Goal: Information Seeking & Learning: Learn about a topic

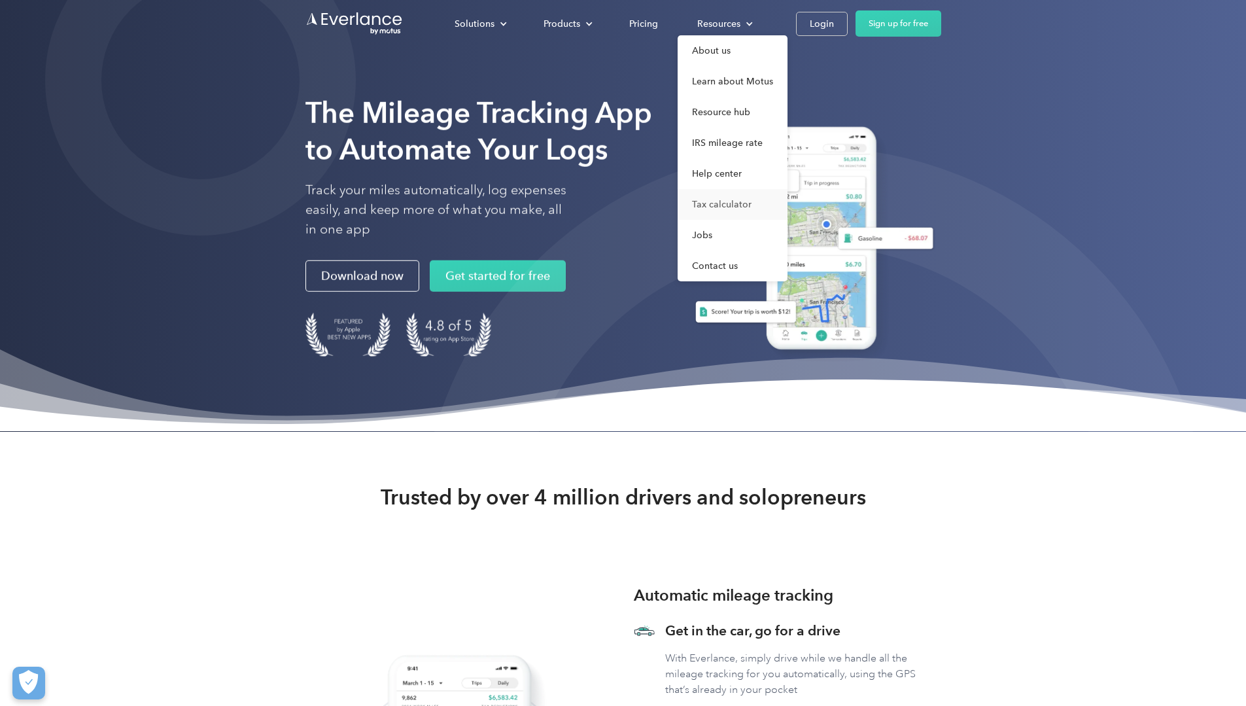
click at [788, 192] on link "Tax calculator" at bounding box center [733, 204] width 110 height 31
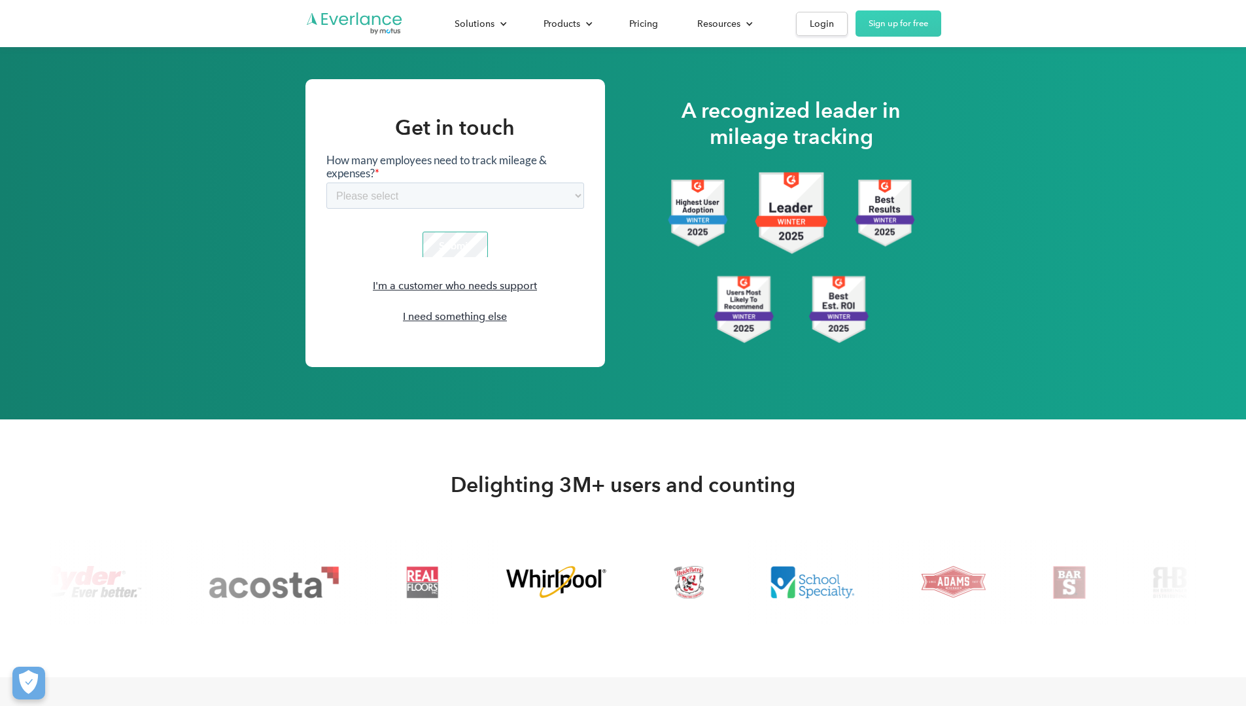
scroll to position [1963, 0]
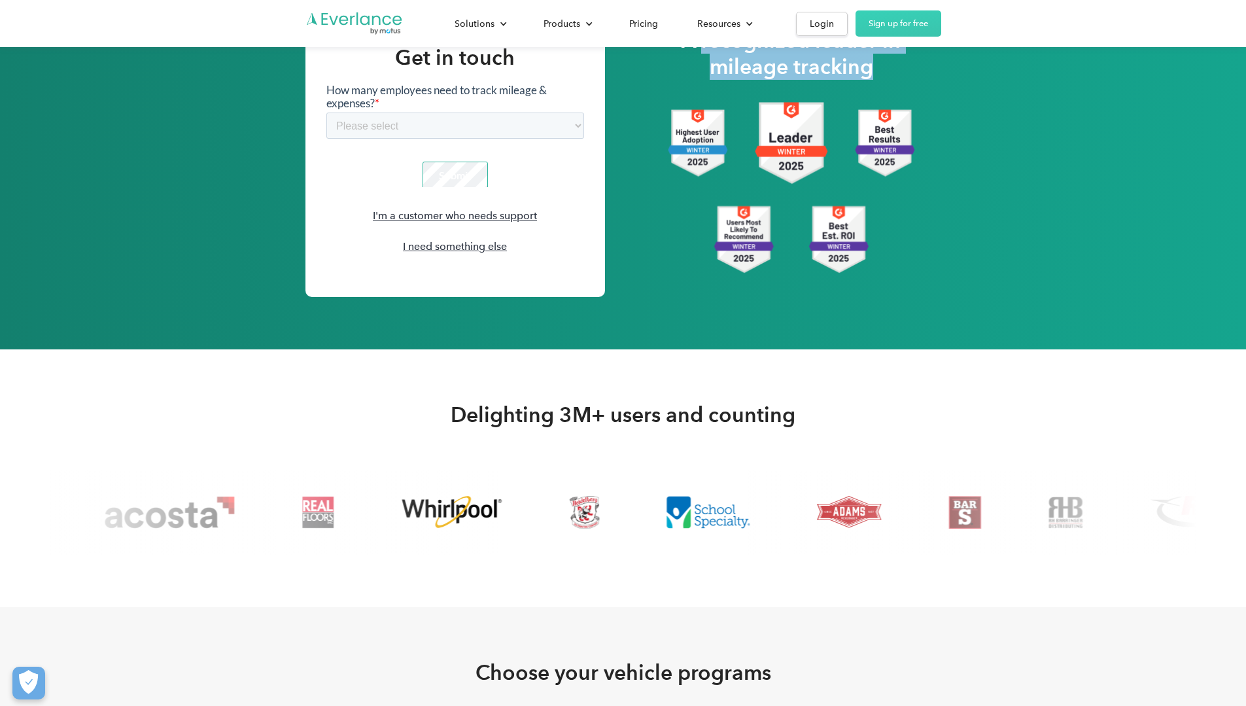
drag, startPoint x: 767, startPoint y: 226, endPoint x: 1055, endPoint y: 235, distance: 288.7
click at [915, 80] on h2 "A recognized leader in mileage tracking" at bounding box center [791, 53] width 247 height 52
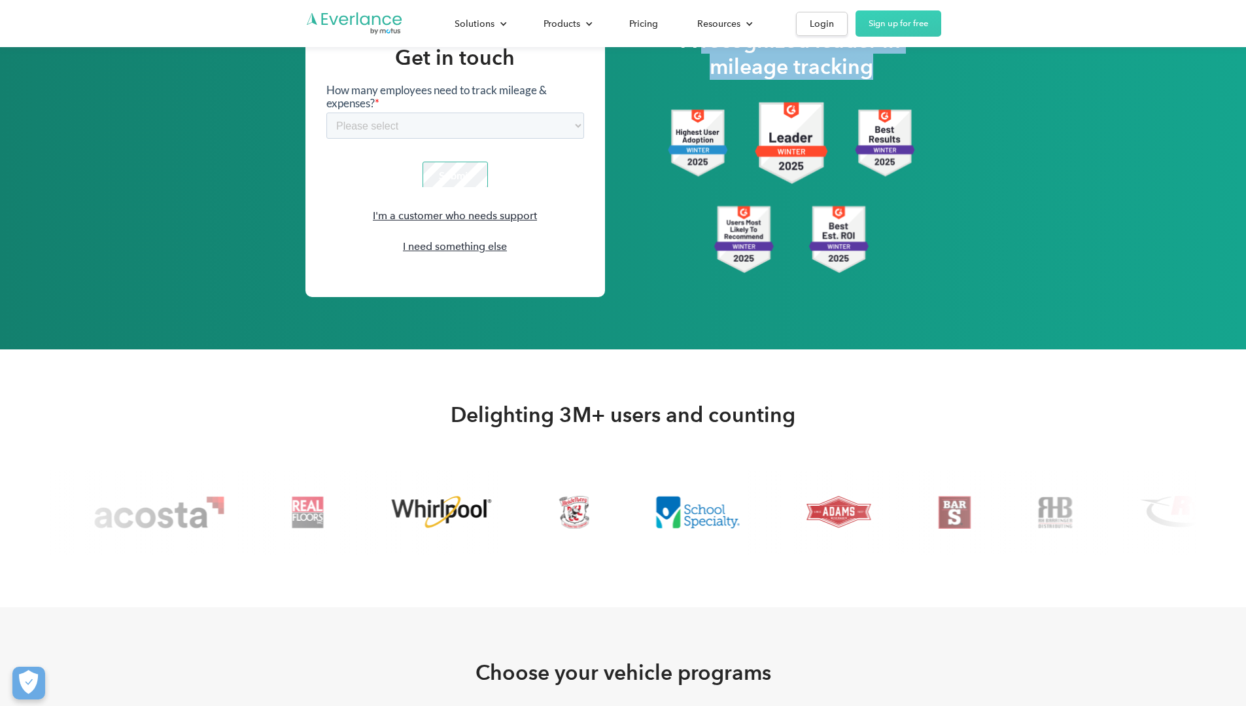
click at [915, 80] on h2 "A recognized leader in mileage tracking" at bounding box center [791, 53] width 247 height 52
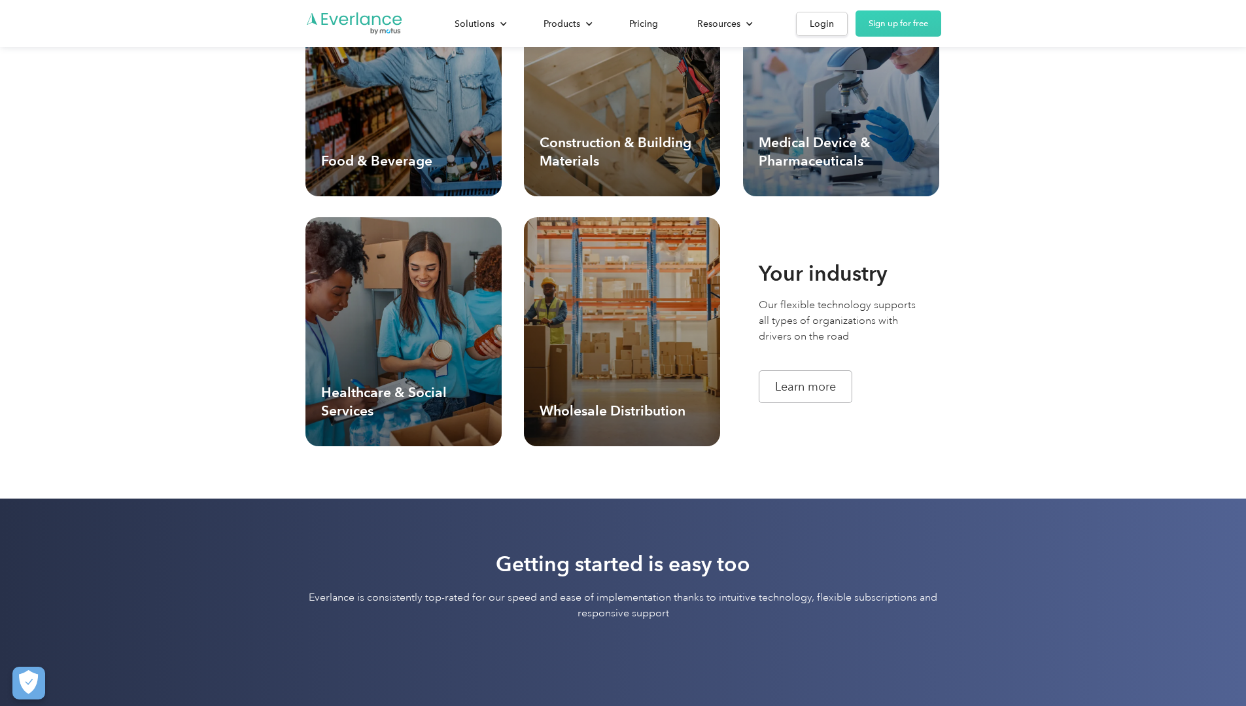
scroll to position [3664, 0]
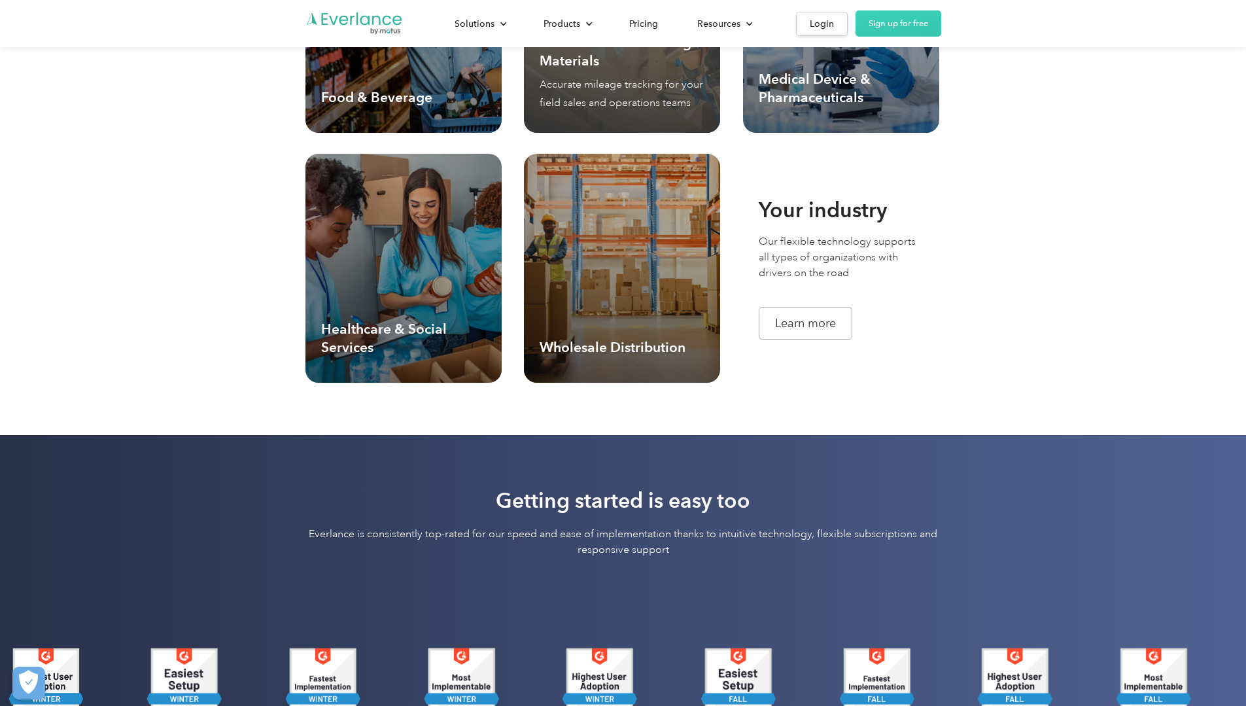
click at [584, 112] on p "Accurate mileage tracking for your field sales and operations teams" at bounding box center [622, 93] width 165 height 37
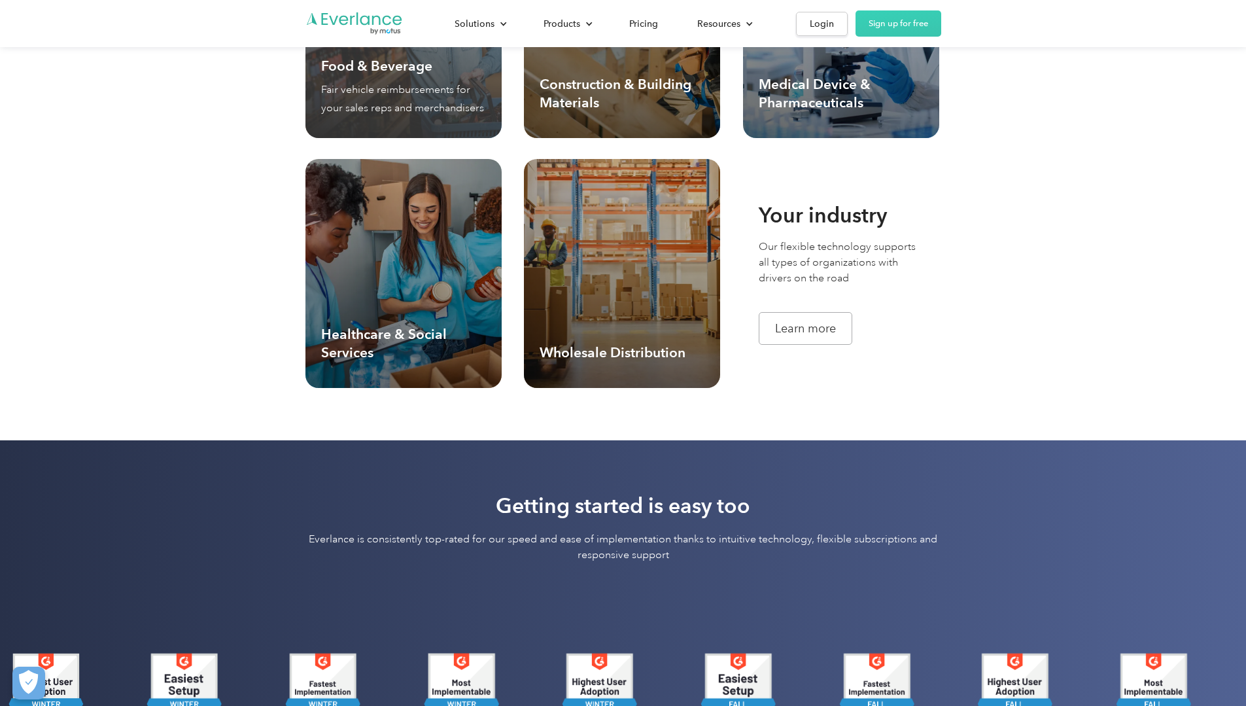
click at [321, 117] on p "Fair vehicle reimbursements for your sales reps and merchandisers" at bounding box center [403, 98] width 165 height 37
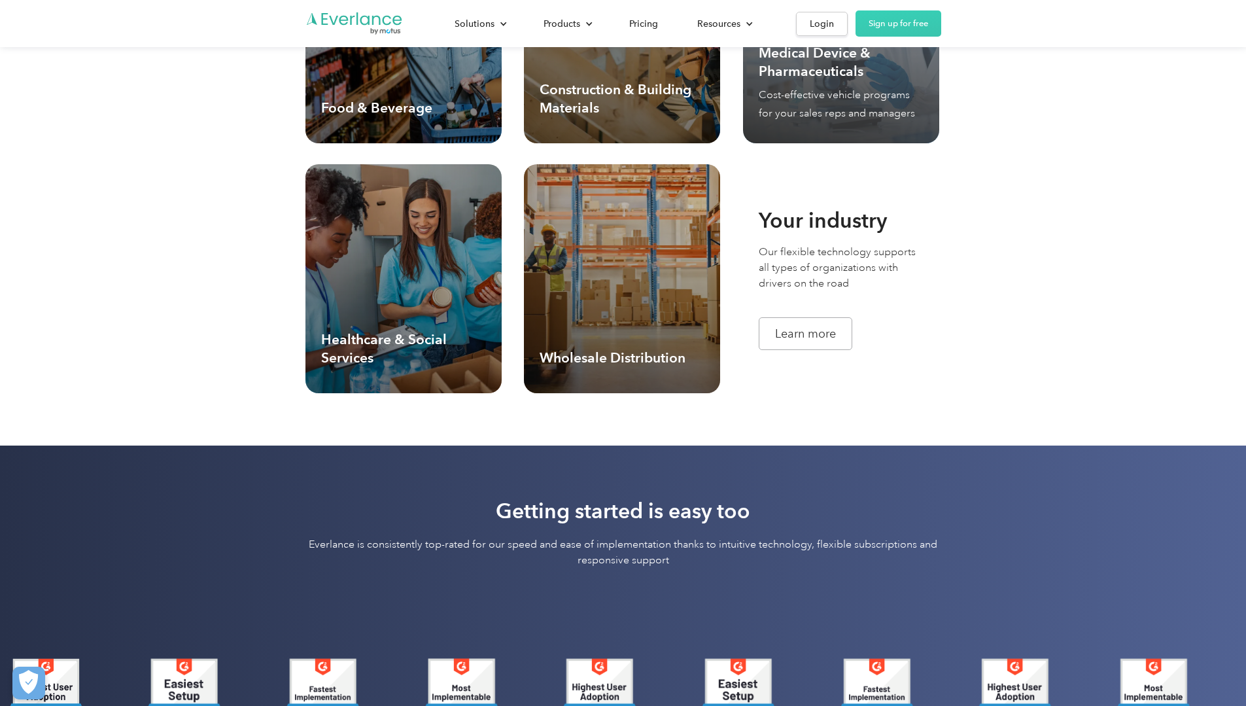
click at [924, 122] on p "Cost-effective vehicle programs for your sales reps and managers" at bounding box center [841, 104] width 165 height 37
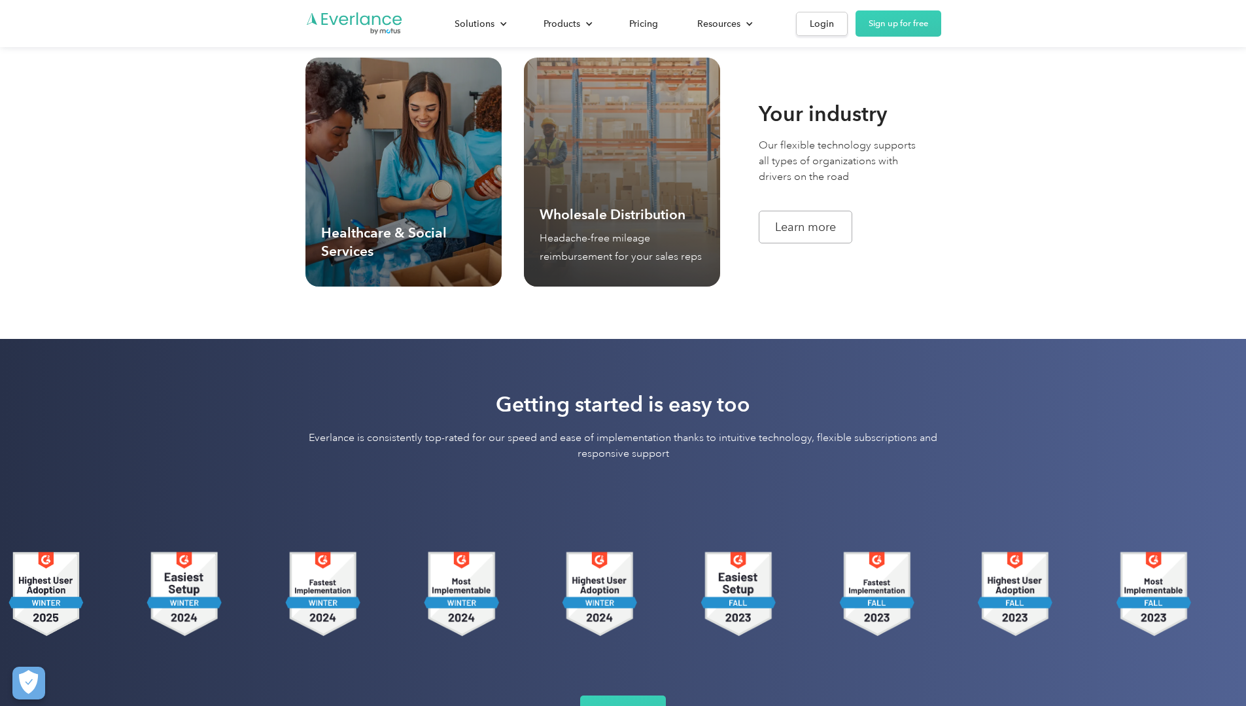
scroll to position [3748, 0]
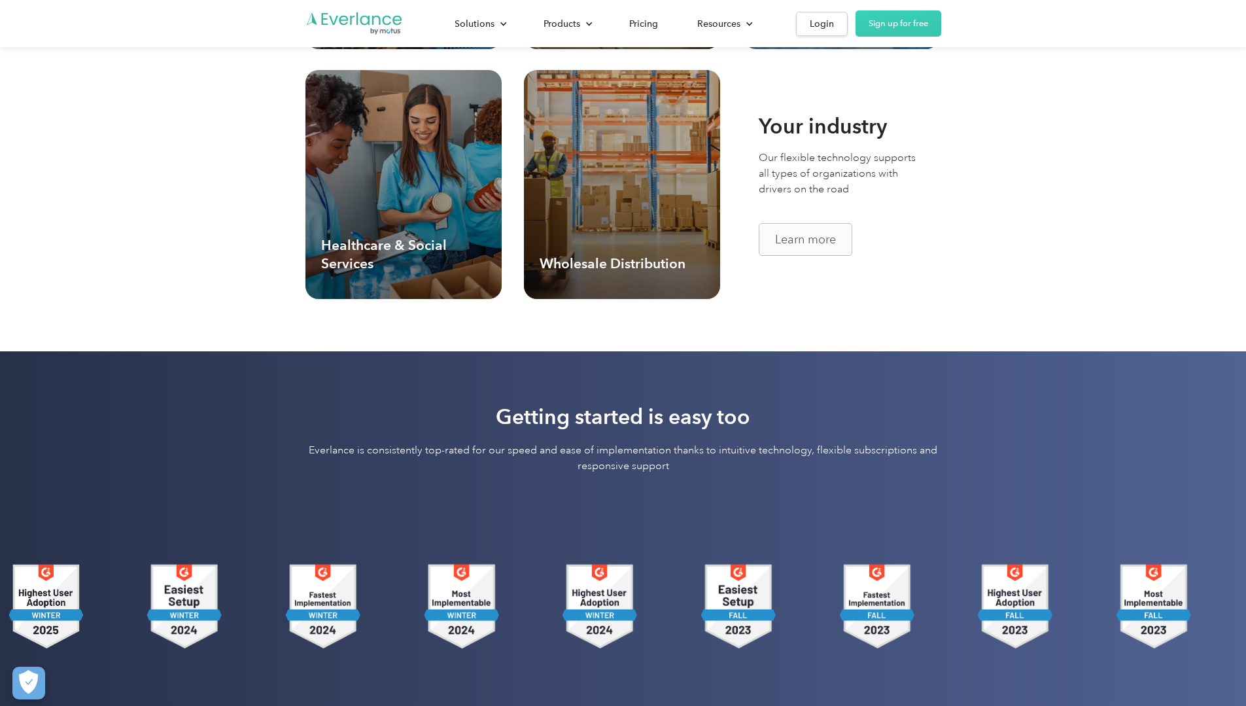
click at [836, 247] on div "Learn more" at bounding box center [805, 240] width 61 height 16
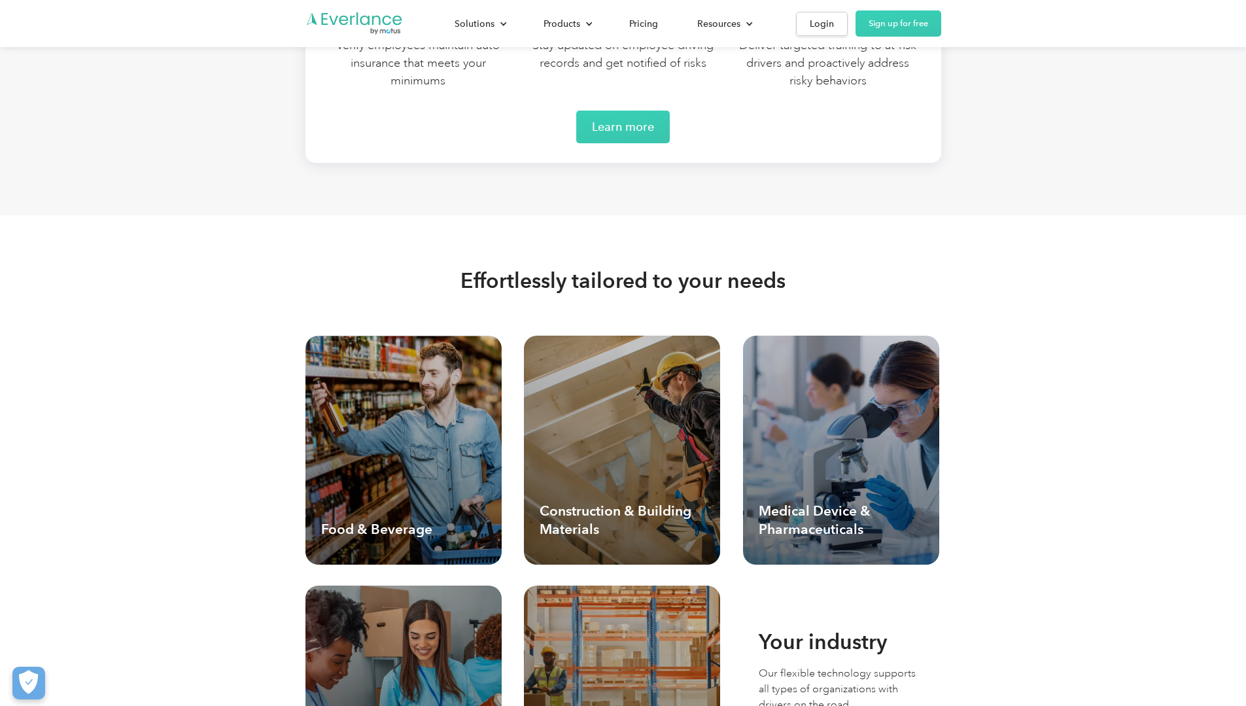
scroll to position [3690, 0]
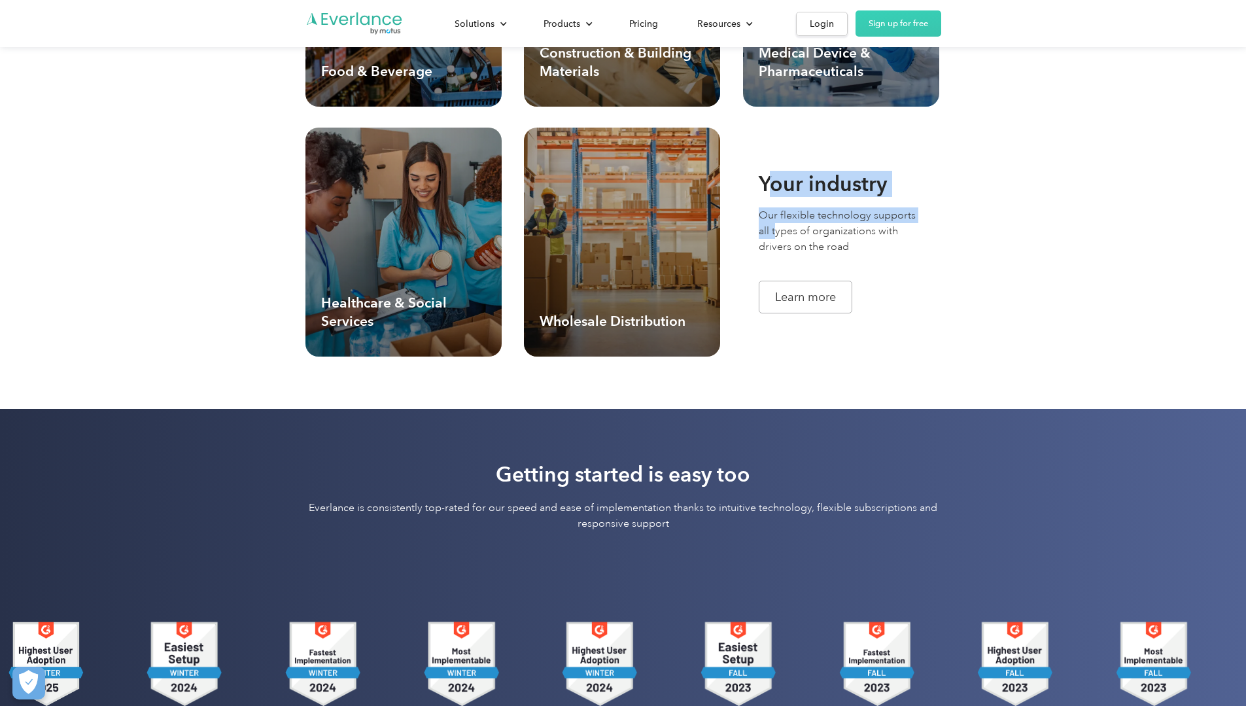
drag, startPoint x: 814, startPoint y: 446, endPoint x: 976, endPoint y: 444, distance: 162.3
click at [942, 313] on div "Your industry Our flexible technology supports all types of organizations with …" at bounding box center [842, 242] width 198 height 143
click at [894, 255] on p "Our flexible technology supports all types of organizations with drivers on the…" at bounding box center [842, 230] width 167 height 47
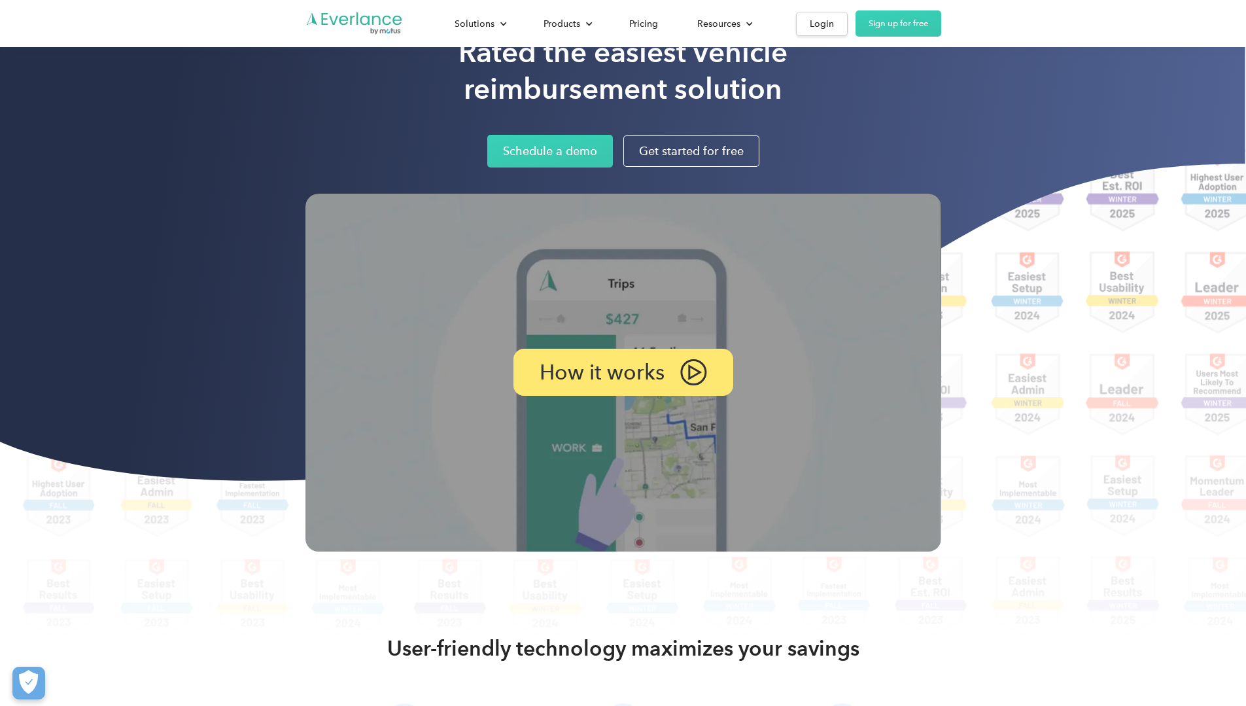
scroll to position [0, 0]
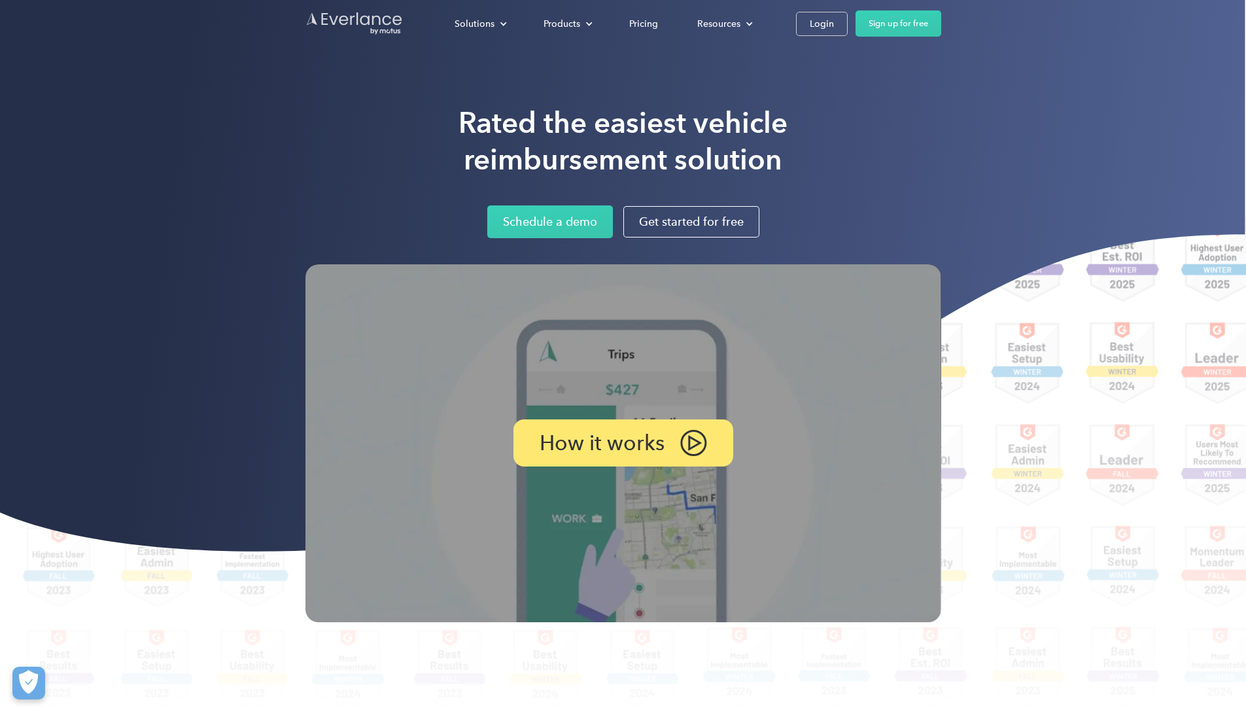
click at [306, 31] on img "Go to homepage" at bounding box center [355, 23] width 98 height 25
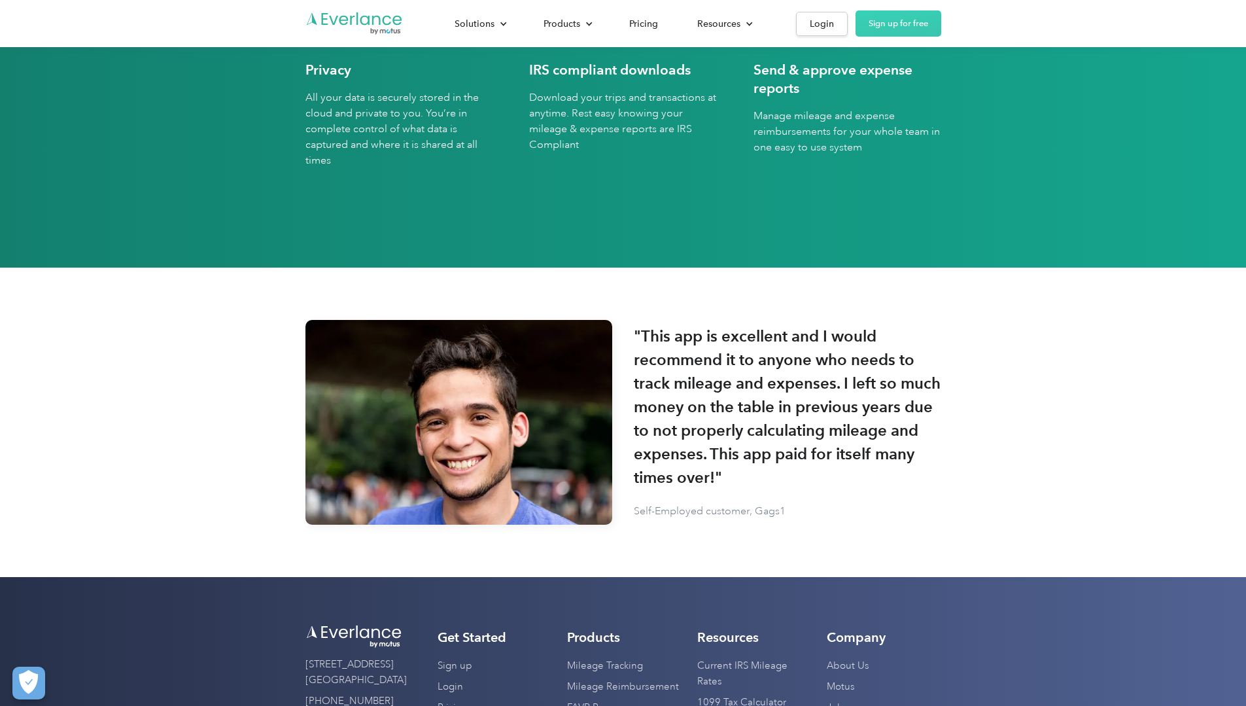
scroll to position [3474, 0]
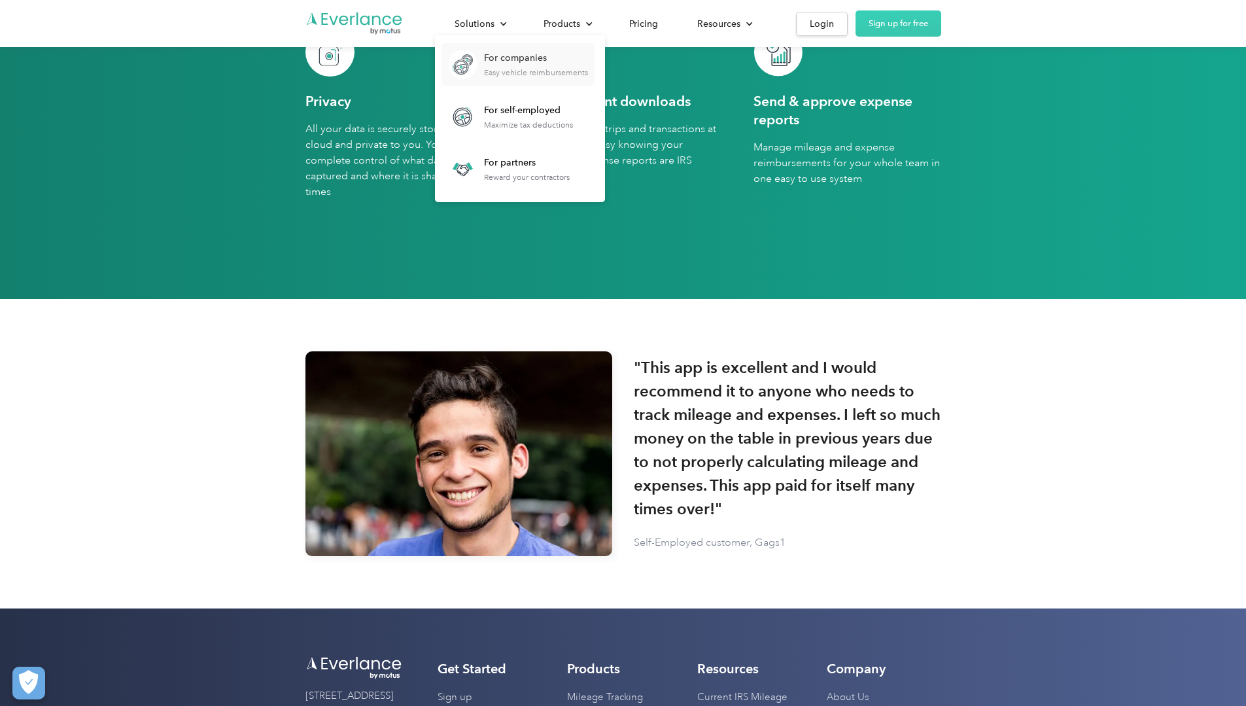
click at [588, 68] on div "Easy vehicle reimbursements" at bounding box center [536, 72] width 104 height 9
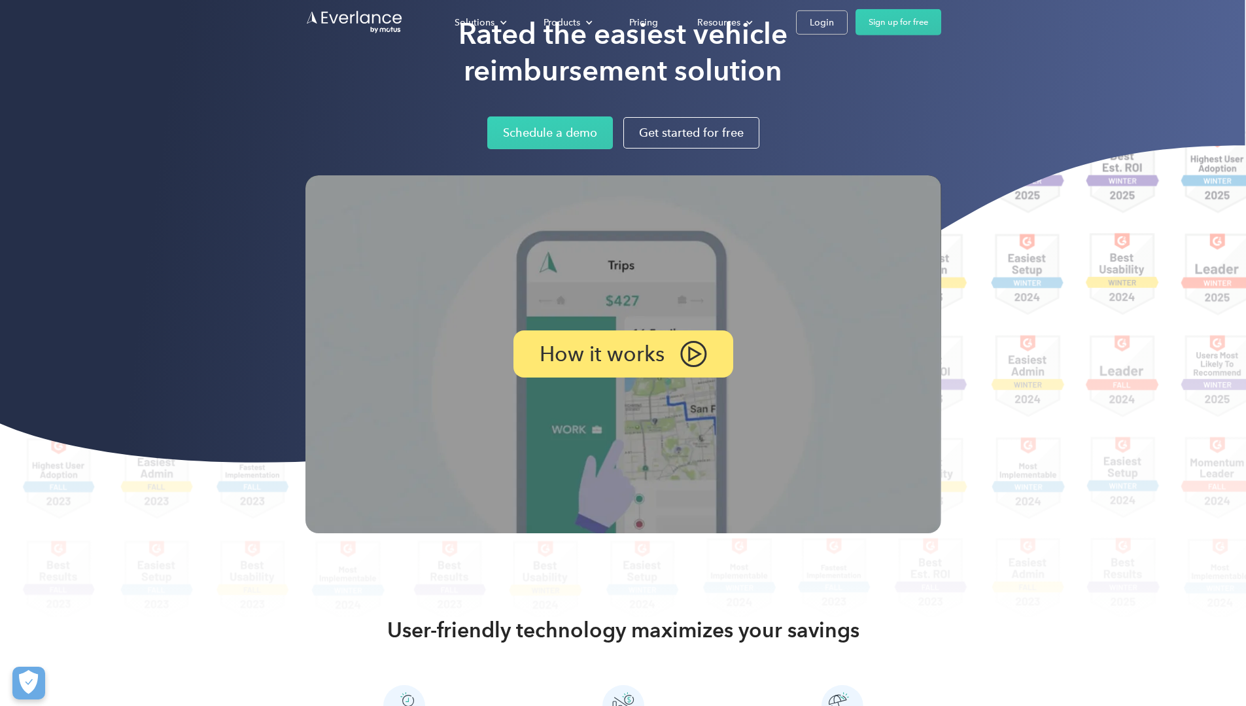
scroll to position [196, 0]
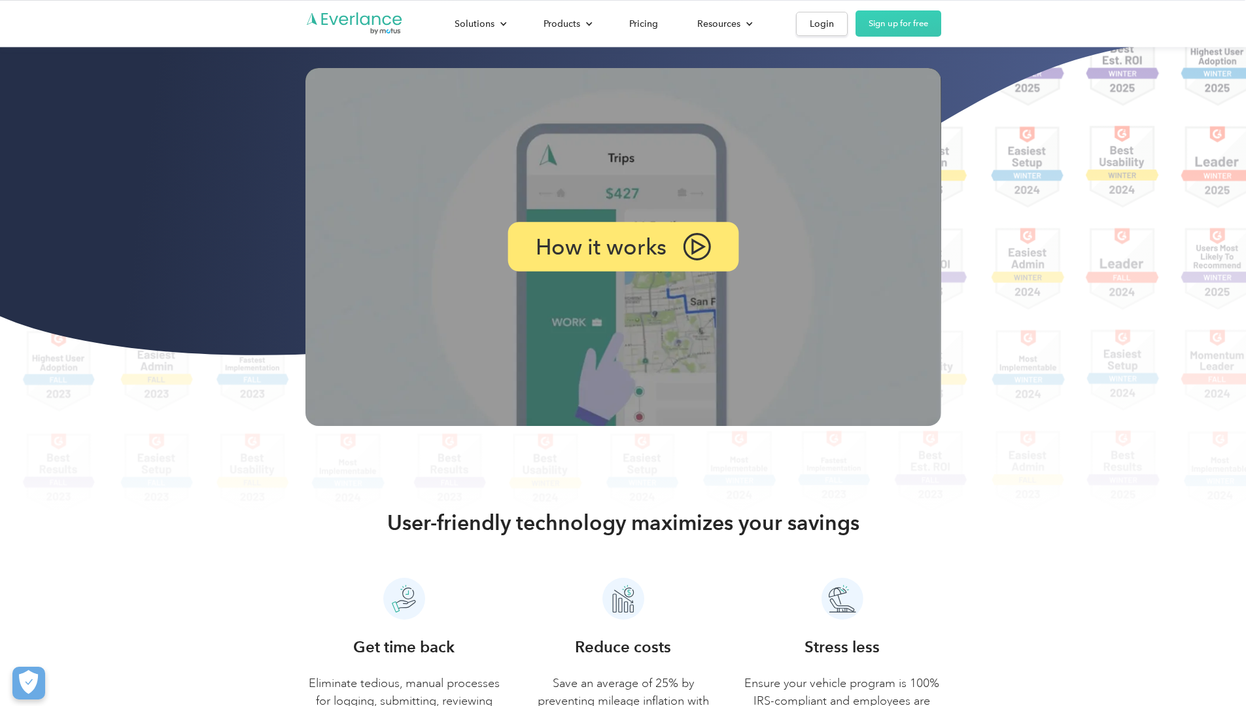
click at [632, 256] on p "How it works" at bounding box center [601, 247] width 132 height 19
drag, startPoint x: 576, startPoint y: 231, endPoint x: 417, endPoint y: 452, distance: 272.4
click at [417, 426] on img at bounding box center [624, 247] width 636 height 358
click at [584, 256] on p "How it works" at bounding box center [601, 247] width 132 height 19
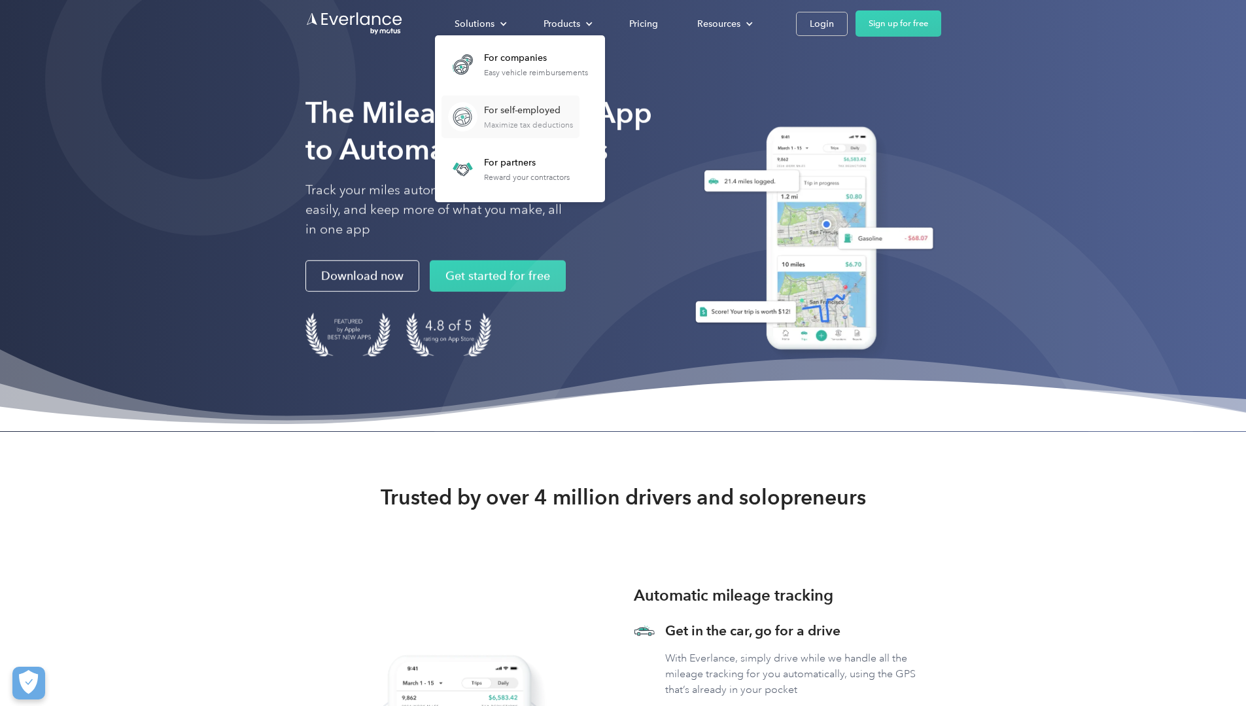
click at [573, 122] on div "Maximize tax deductions" at bounding box center [528, 124] width 89 height 9
